Goal: Task Accomplishment & Management: Use online tool/utility

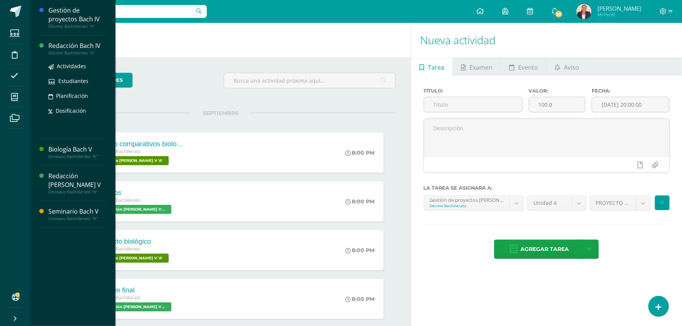
click at [78, 45] on div "Redacción Bach IV" at bounding box center [77, 46] width 58 height 9
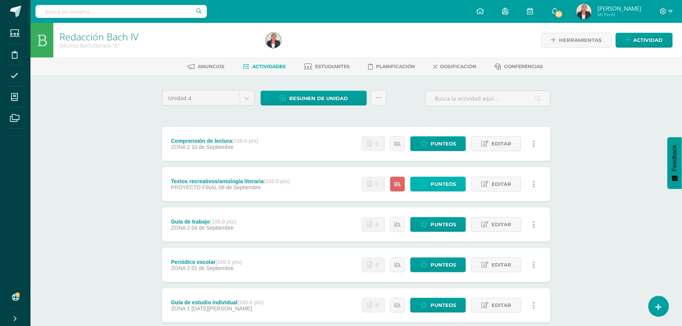
click at [440, 182] on span "Punteos" at bounding box center [443, 184] width 26 height 14
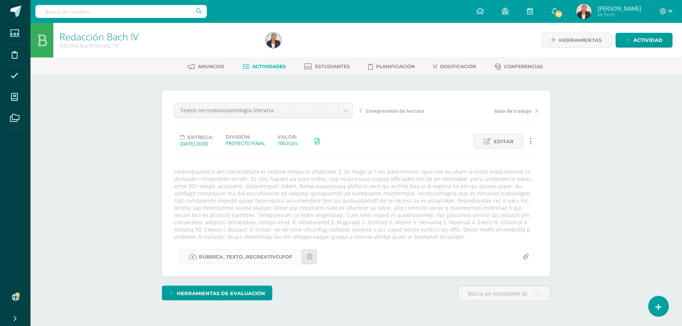
click at [235, 257] on link "Rúbrica_texto_recreativo.pdf" at bounding box center [240, 256] width 123 height 15
click at [510, 139] on span "Editar" at bounding box center [504, 141] width 20 height 14
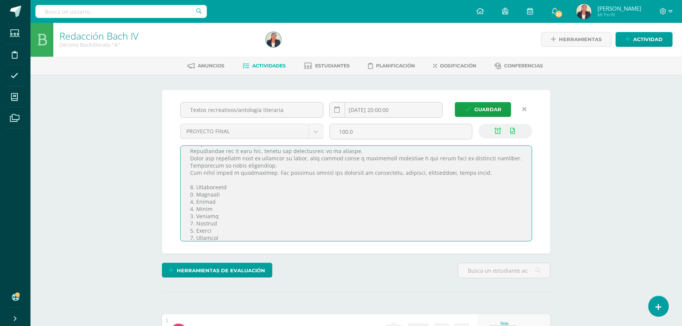
scroll to position [94, 0]
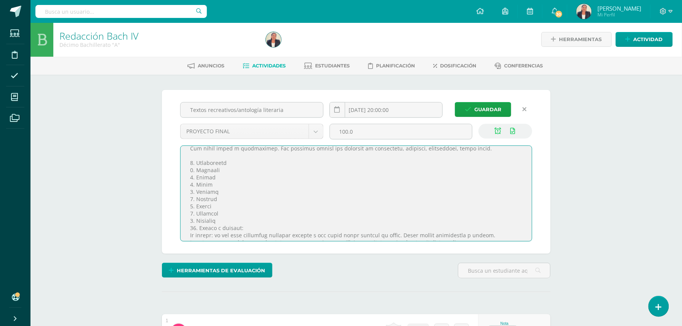
drag, startPoint x: 189, startPoint y: 155, endPoint x: 245, endPoint y: 216, distance: 82.2
click at [245, 216] on textarea at bounding box center [356, 193] width 351 height 95
